Goal: Task Accomplishment & Management: Use online tool/utility

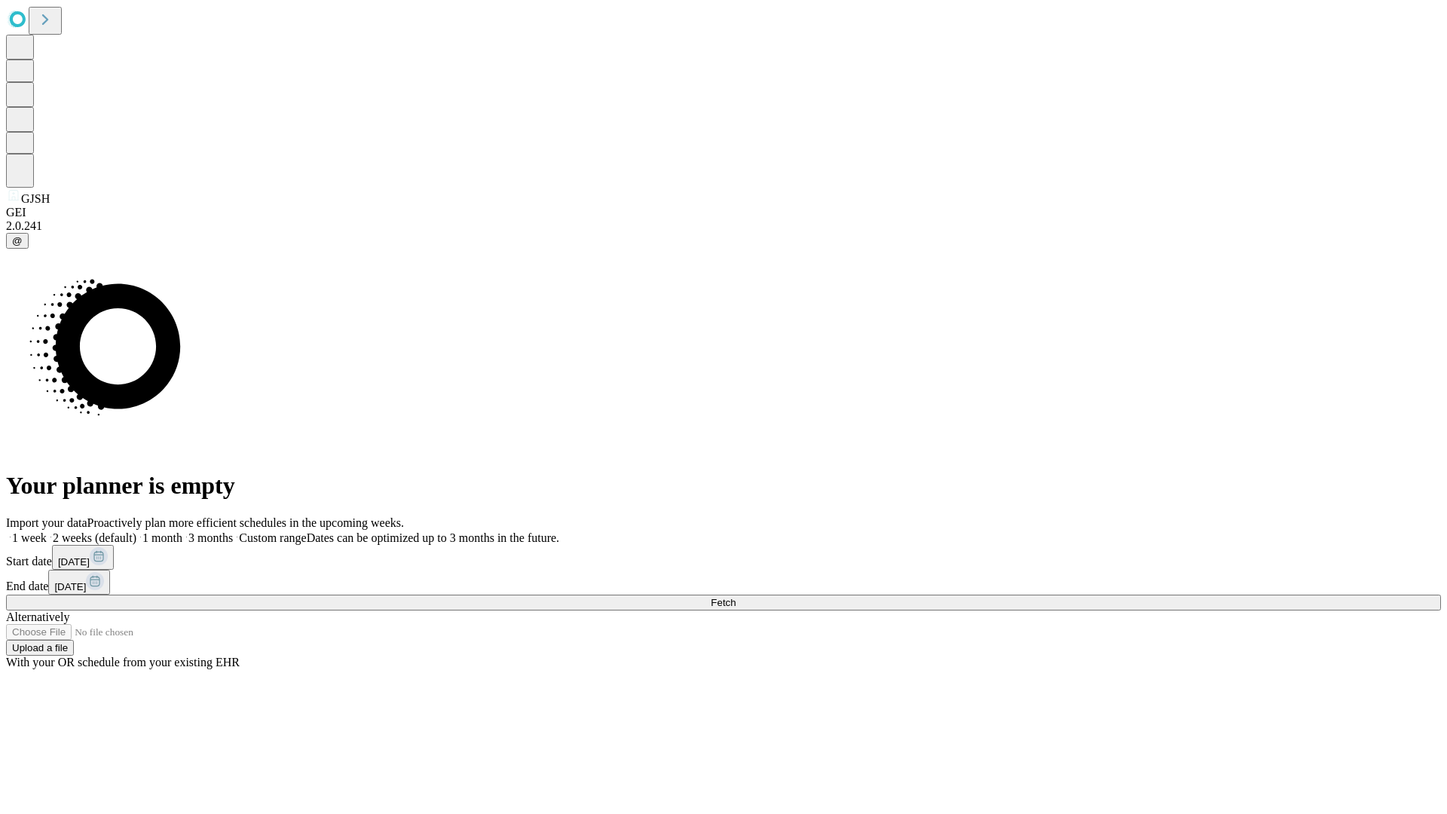
click at [735, 597] on span "Fetch" at bounding box center [723, 602] width 25 height 11
